Goal: Navigation & Orientation: Find specific page/section

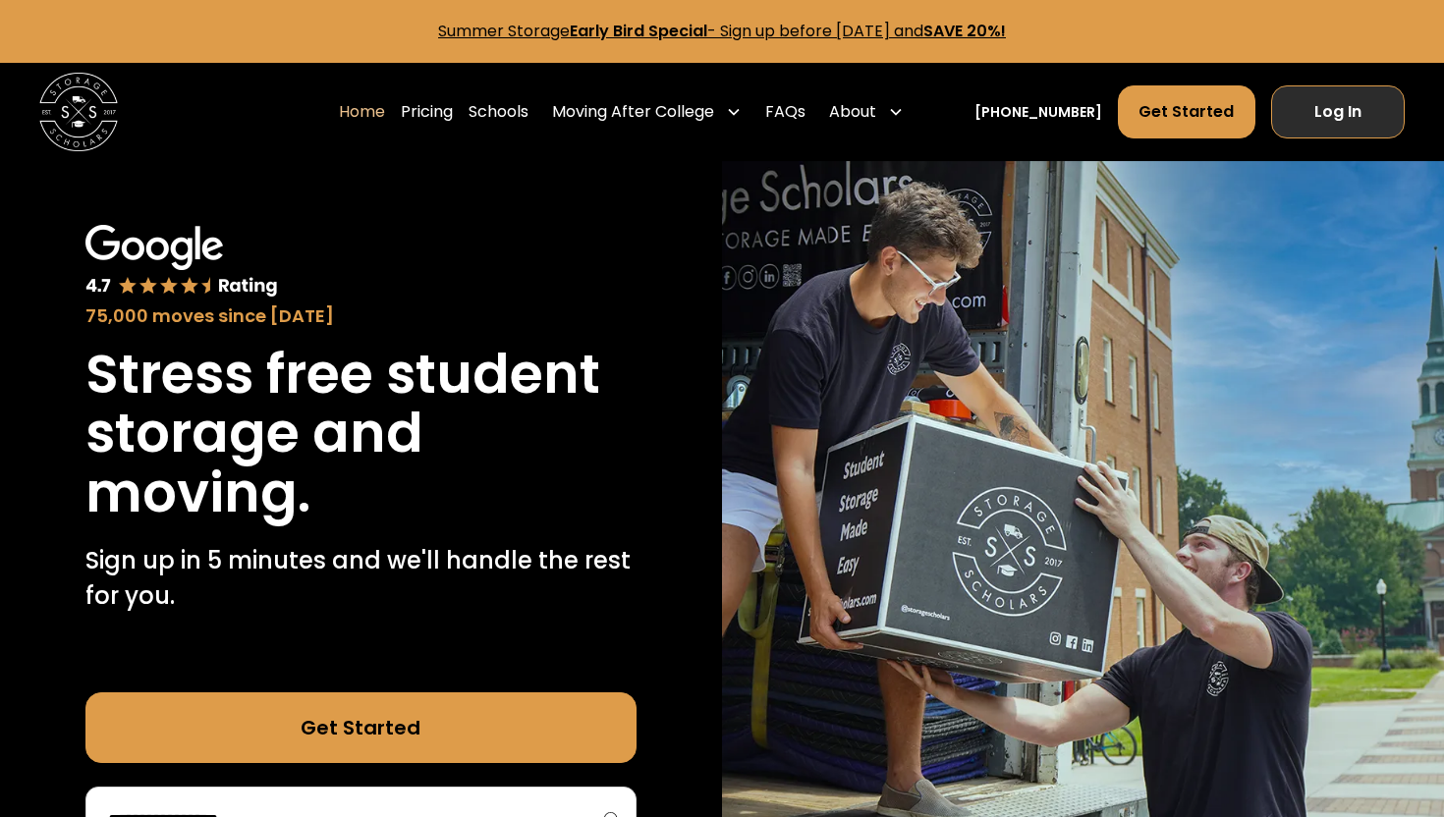
click at [1314, 116] on link "Log In" at bounding box center [1338, 111] width 134 height 53
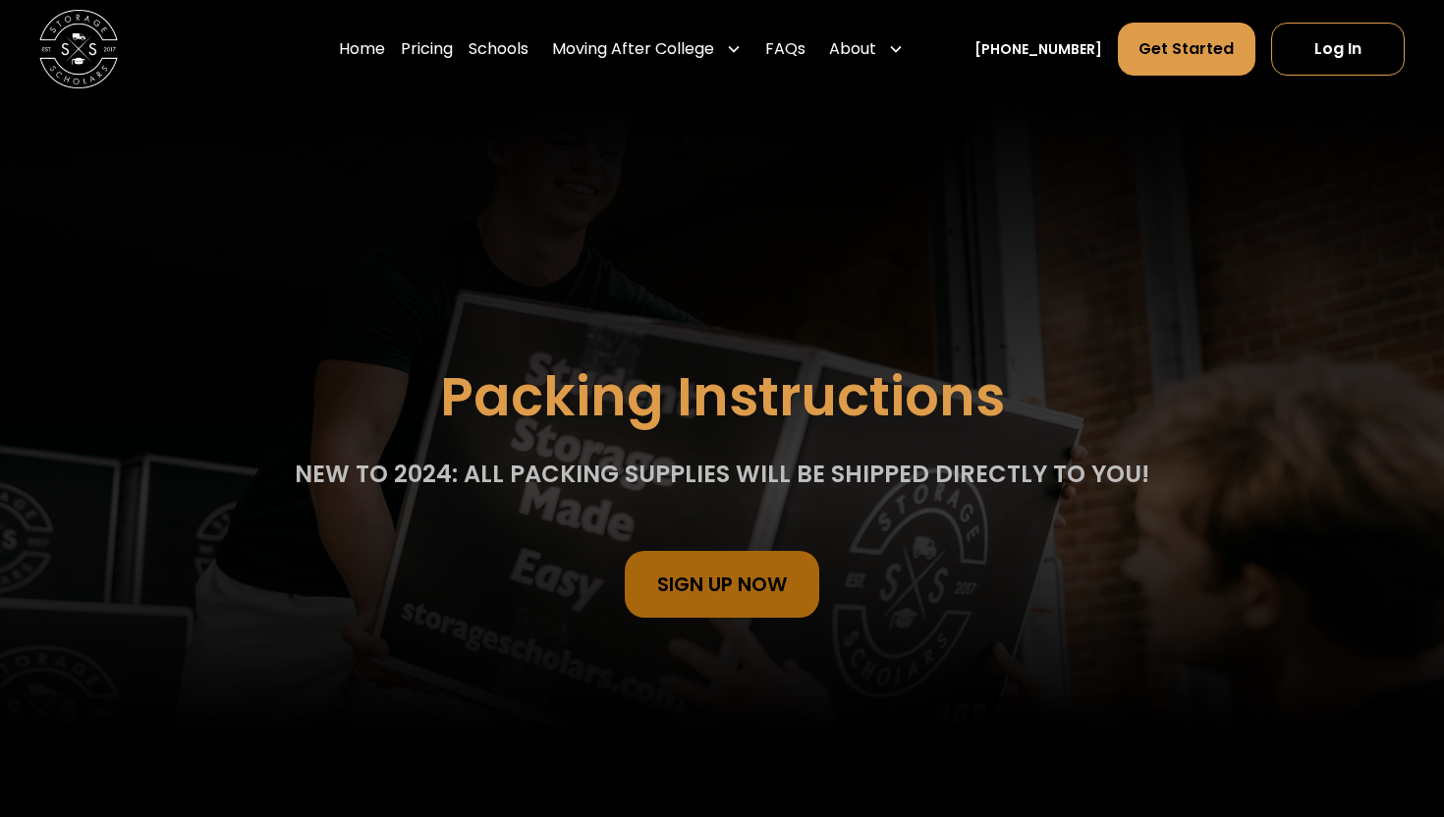
click at [729, 468] on div "NEW TO 2024: All packing supplies will be shipped directly to you!" at bounding box center [722, 474] width 854 height 32
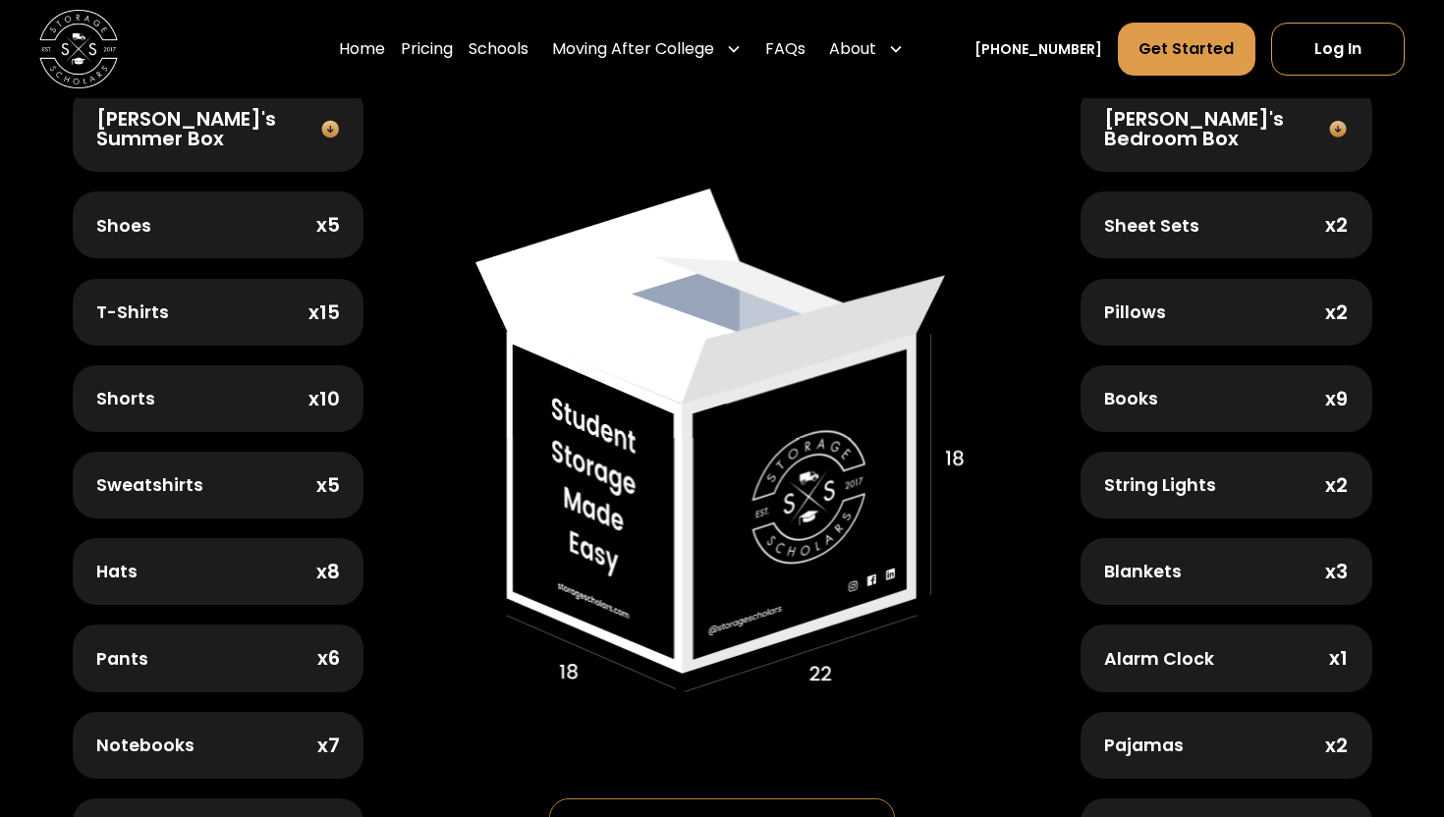
scroll to position [833, 0]
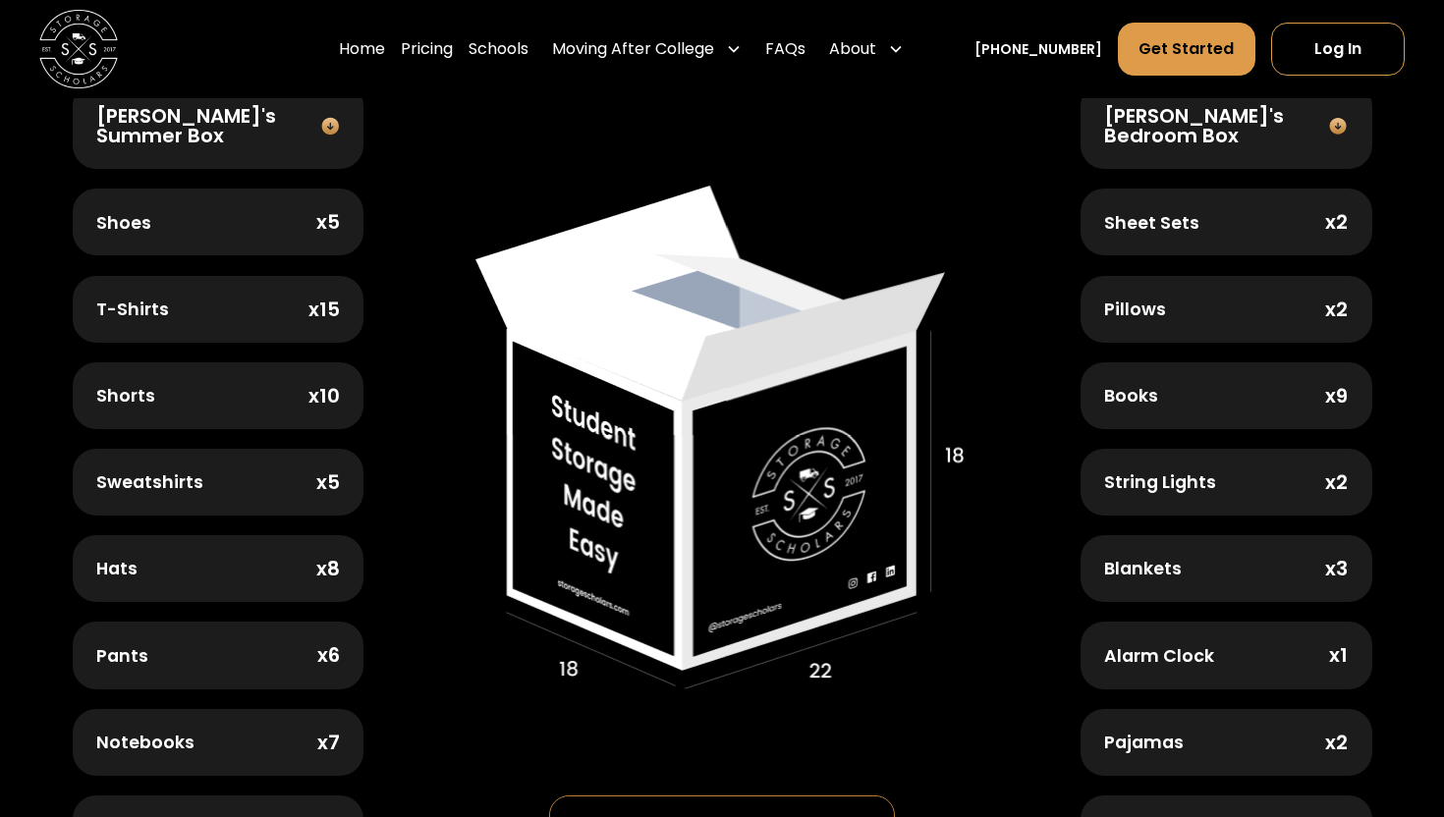
click at [308, 221] on div "Shoes x5" at bounding box center [219, 222] width 292 height 67
click at [326, 117] on img at bounding box center [329, 126] width 28 height 21
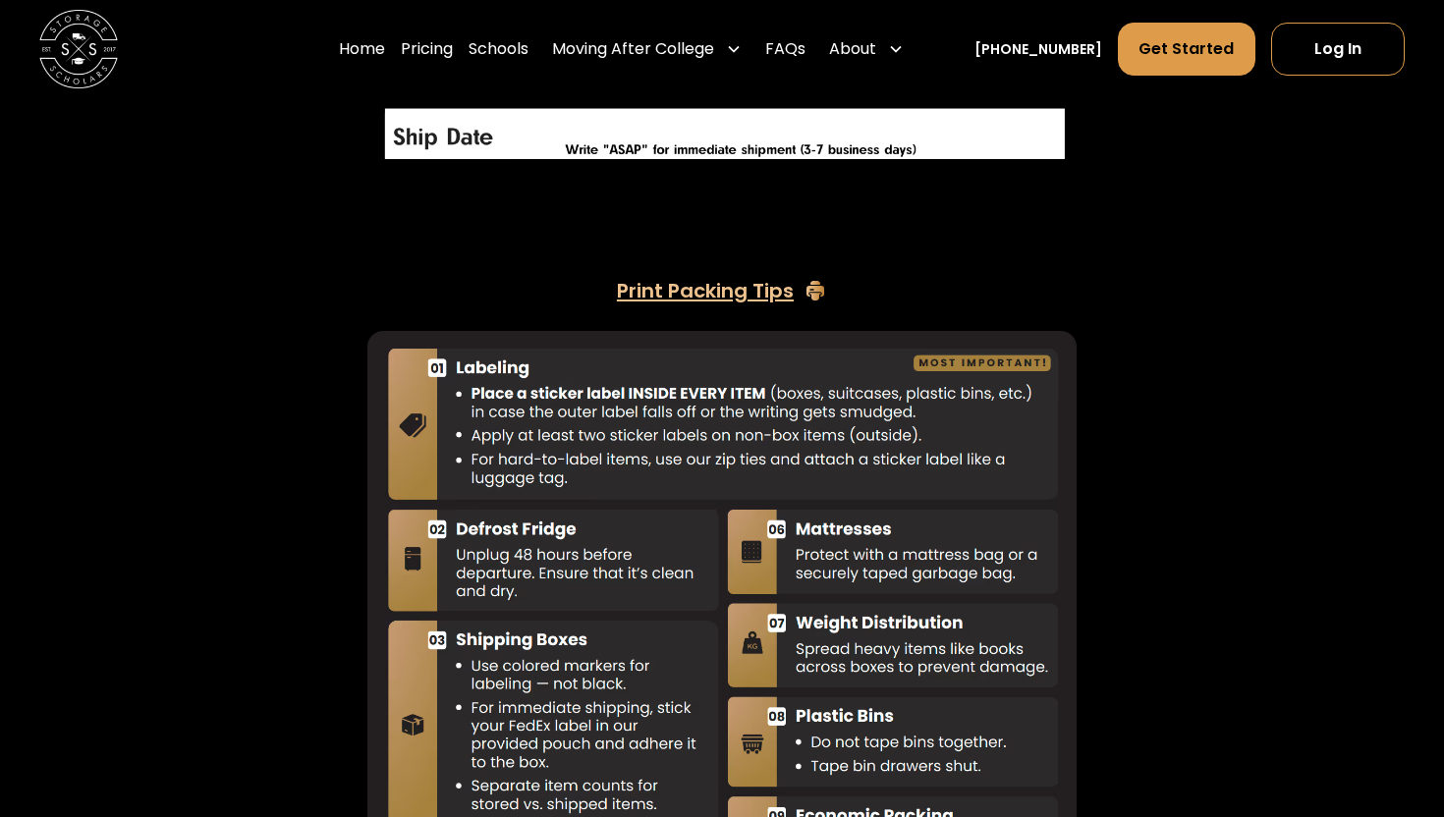
scroll to position [4786, 0]
